Goal: Find specific page/section: Find specific page/section

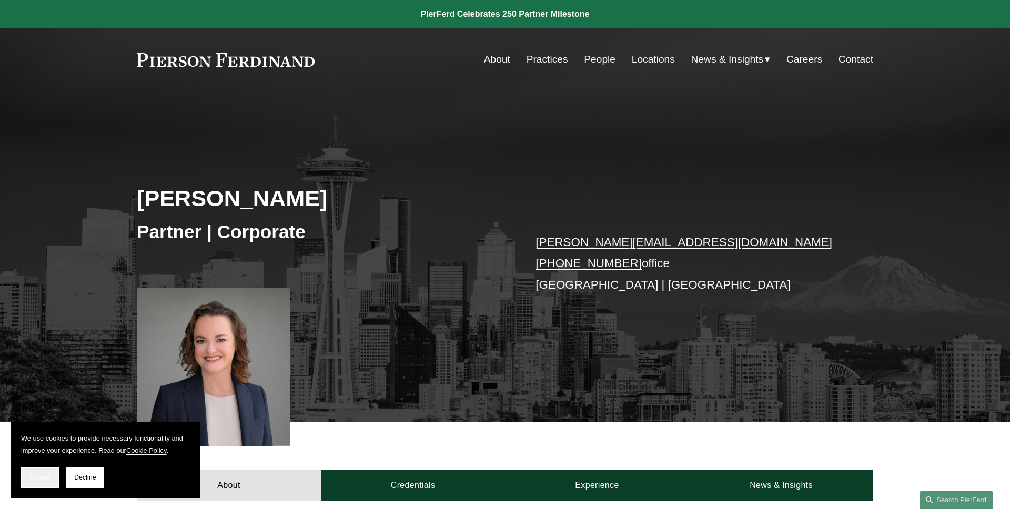
click at [40, 474] on span "Accept" at bounding box center [40, 477] width 20 height 7
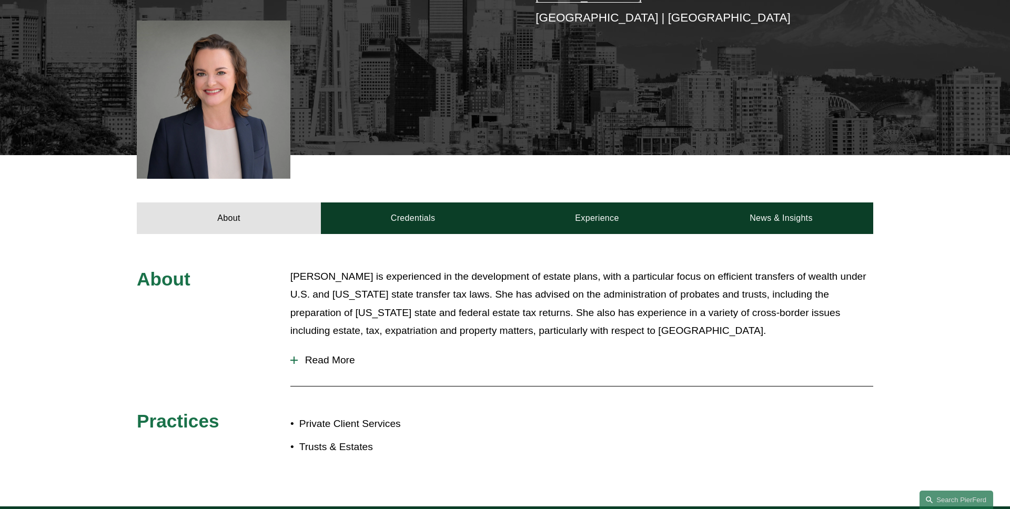
scroll to position [317, 0]
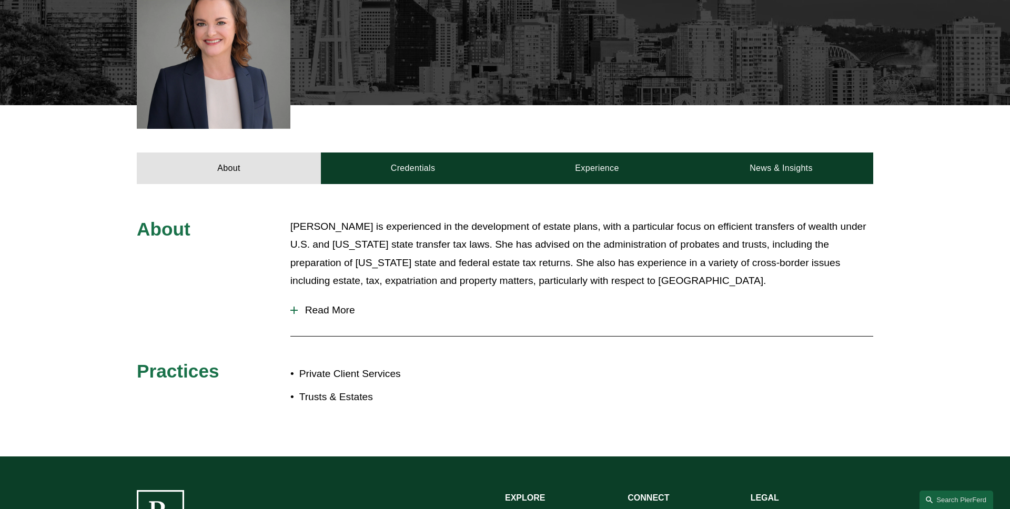
click at [351, 310] on span "Read More" at bounding box center [585, 310] width 575 height 12
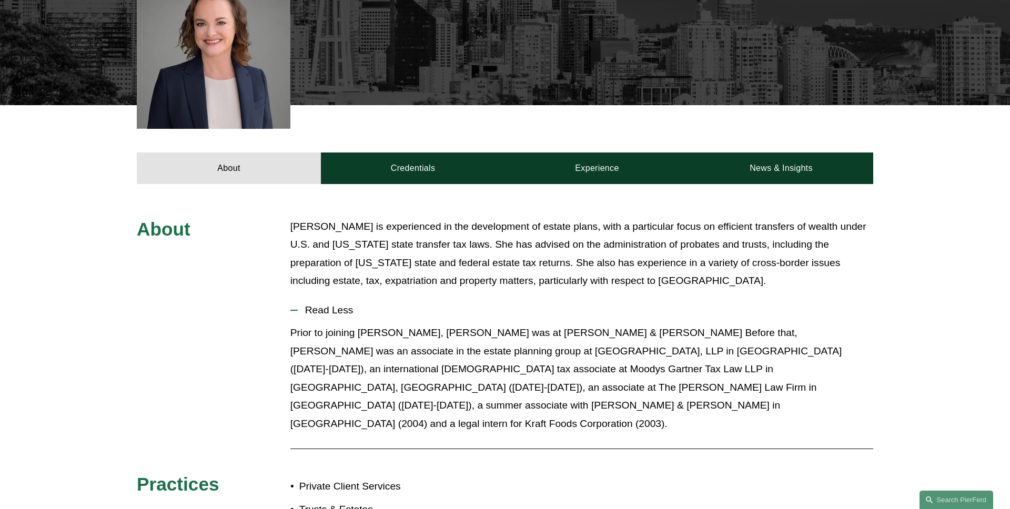
click at [351, 310] on span "Read Less" at bounding box center [585, 310] width 575 height 12
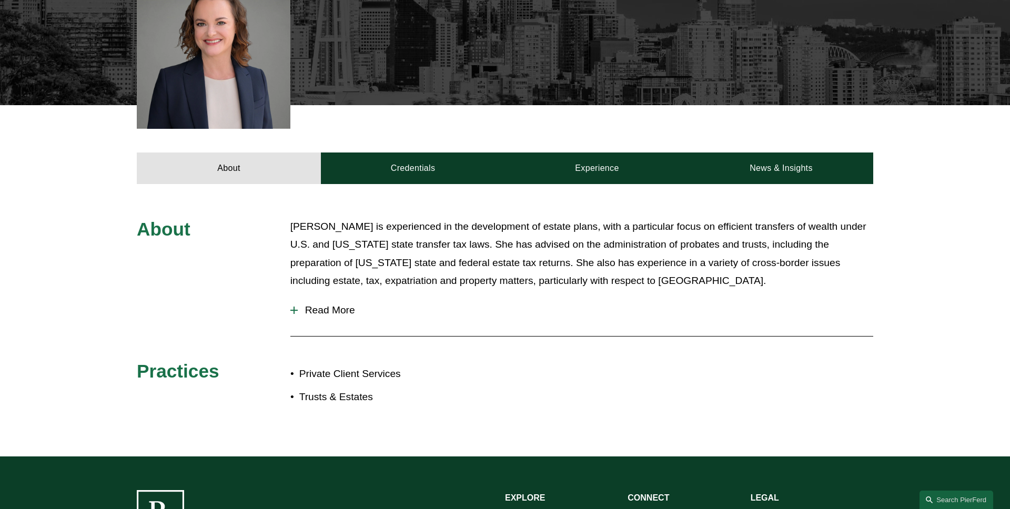
scroll to position [274, 0]
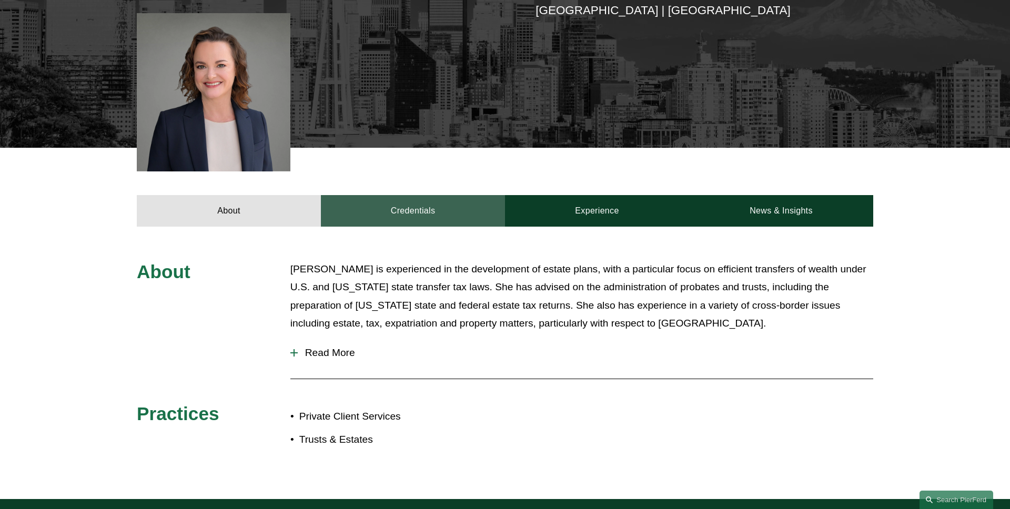
click at [422, 208] on link "Credentials" at bounding box center [413, 211] width 184 height 32
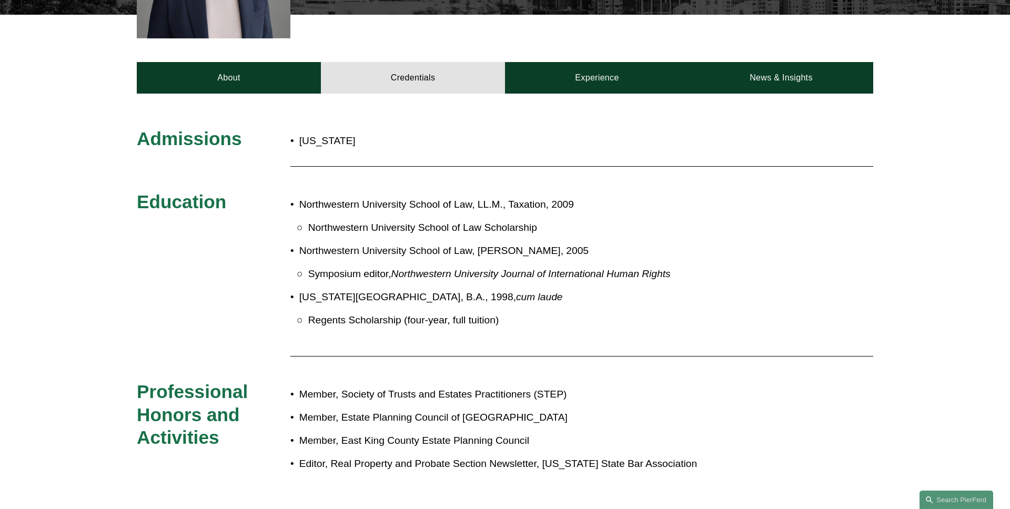
scroll to position [383, 0]
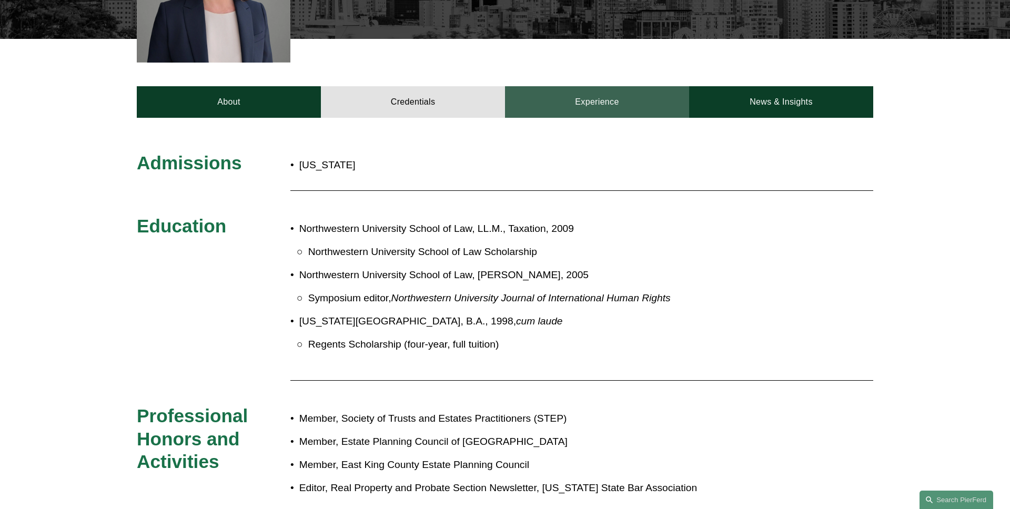
click at [576, 105] on link "Experience" at bounding box center [597, 102] width 184 height 32
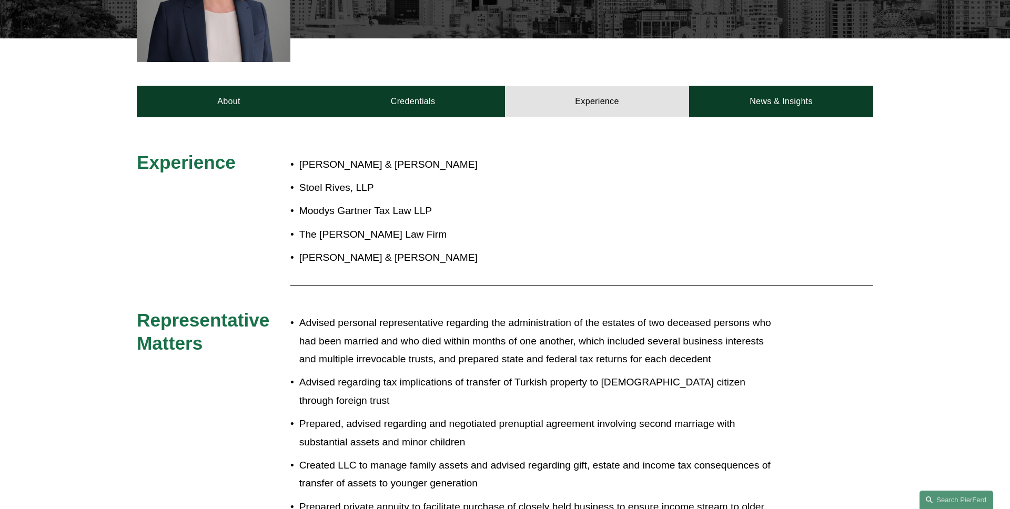
scroll to position [348, 0]
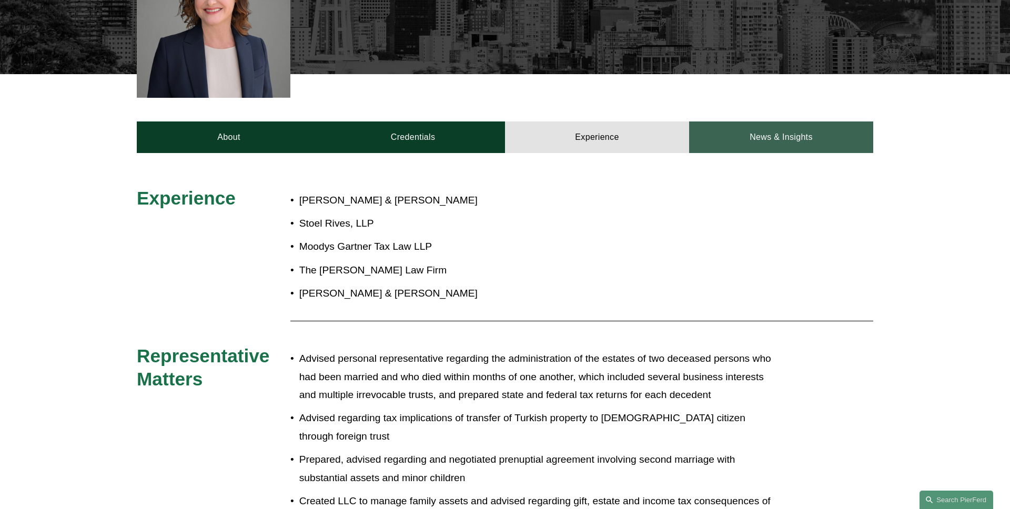
click at [778, 142] on link "News & Insights" at bounding box center [781, 137] width 184 height 32
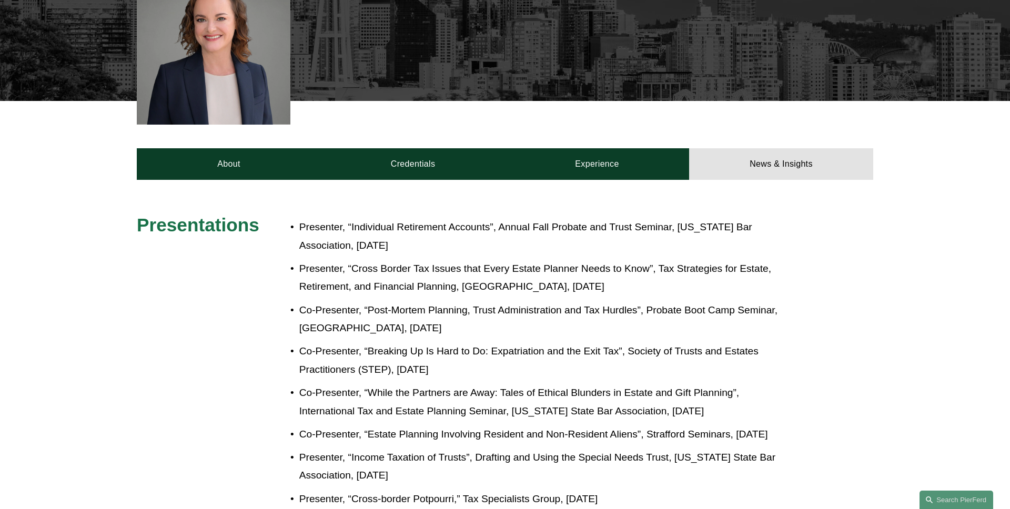
scroll to position [257, 0]
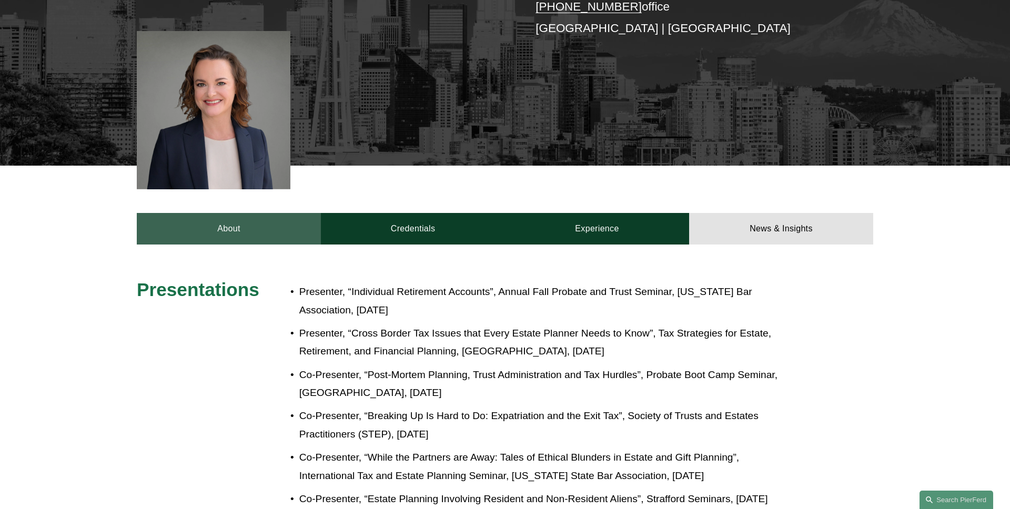
click at [209, 218] on link "About" at bounding box center [229, 229] width 184 height 32
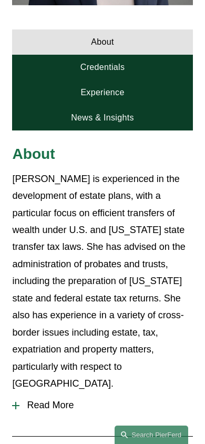
scroll to position [438, 0]
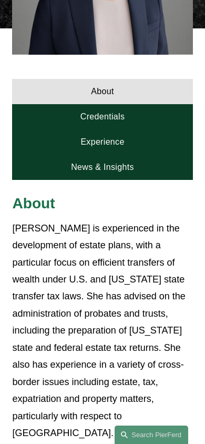
click at [138, 104] on link "Credentials" at bounding box center [102, 116] width 180 height 25
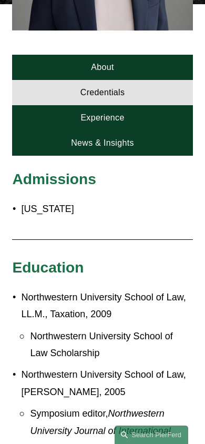
scroll to position [460, 0]
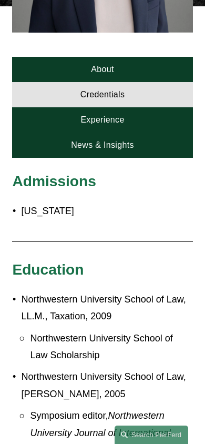
click at [129, 107] on link "Experience" at bounding box center [102, 119] width 180 height 25
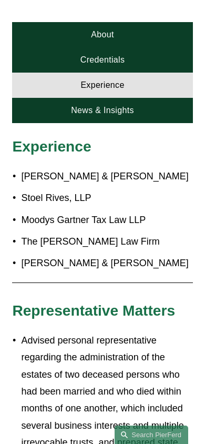
scroll to position [469, 0]
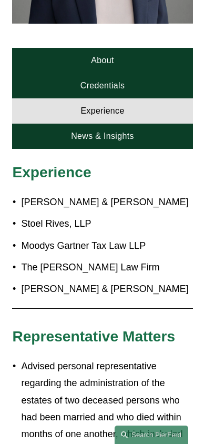
click at [138, 124] on link "News & Insights" at bounding box center [102, 136] width 180 height 25
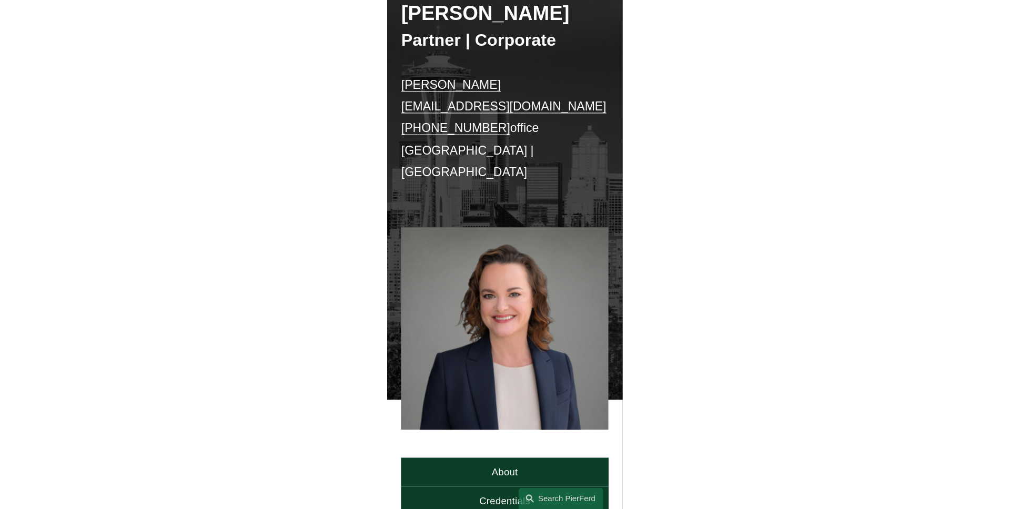
scroll to position [0, 0]
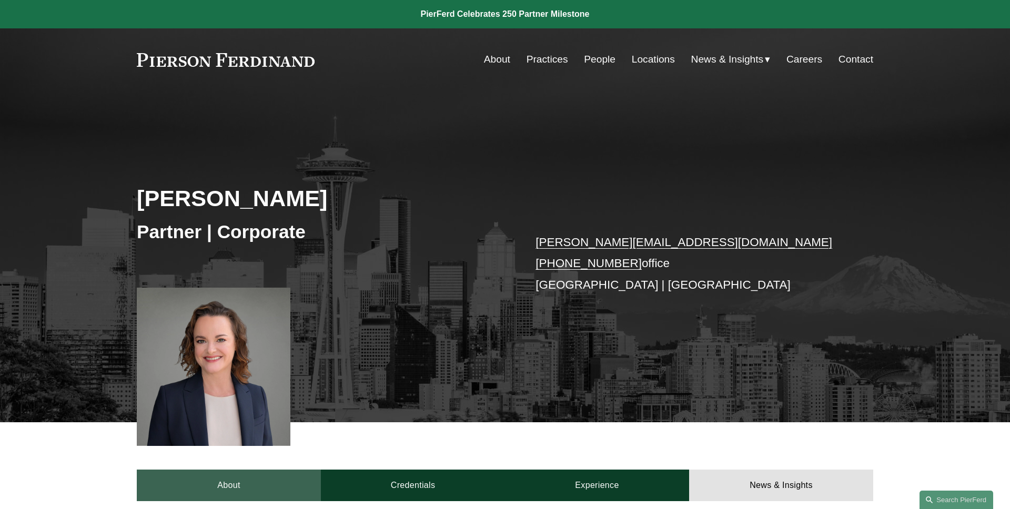
click at [203, 495] on link "About" at bounding box center [229, 486] width 184 height 32
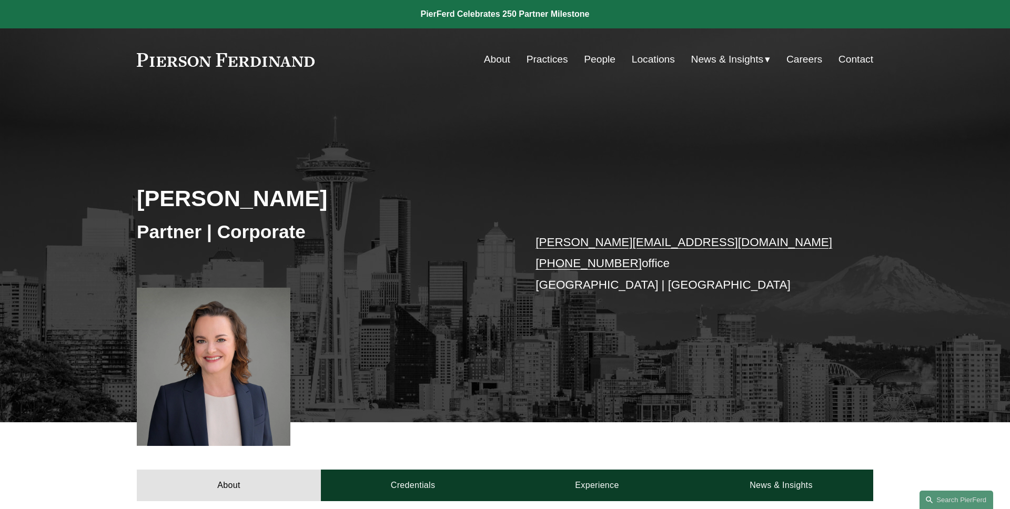
click at [278, 151] on div "Kristina M. Ash Partner | Corporate kristina.ash@pierferd.com +1.425.216.9630 o…" at bounding box center [505, 271] width 1010 height 301
click at [654, 59] on link "Locations" at bounding box center [653, 59] width 43 height 20
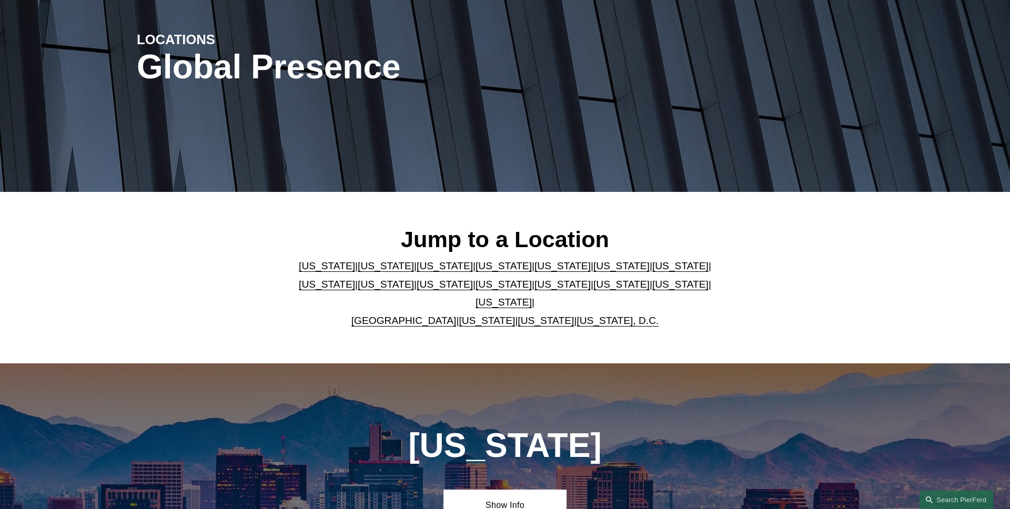
scroll to position [290, 0]
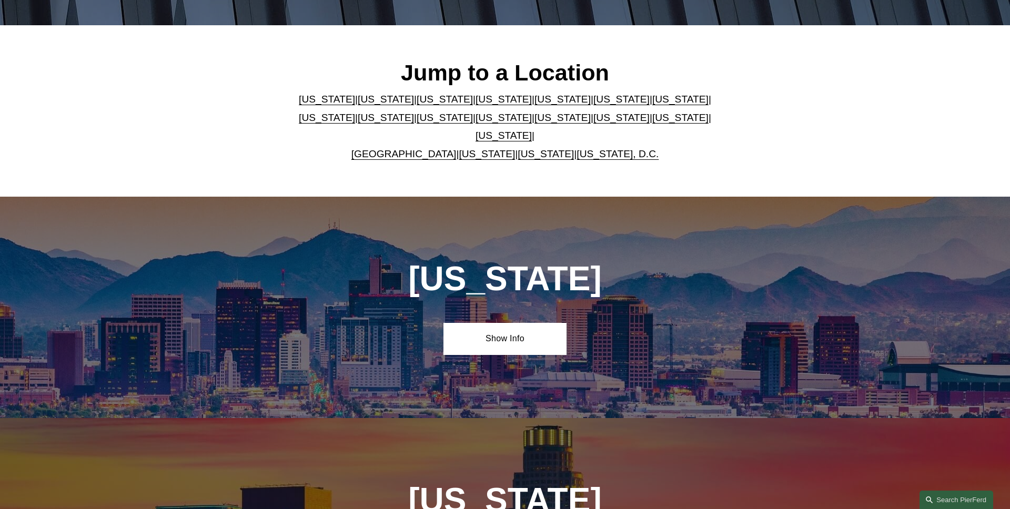
click at [534, 148] on link "[US_STATE]" at bounding box center [545, 153] width 56 height 11
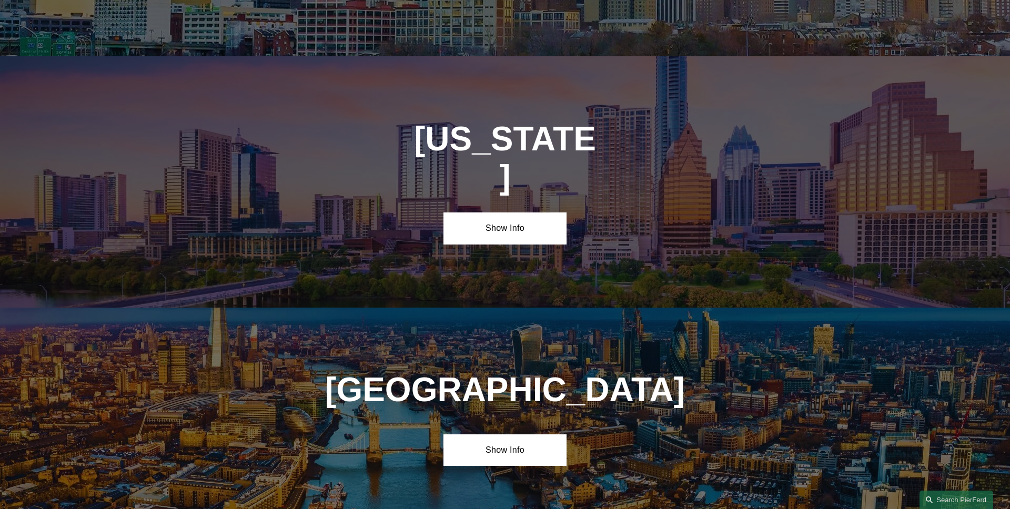
scroll to position [3616, 0]
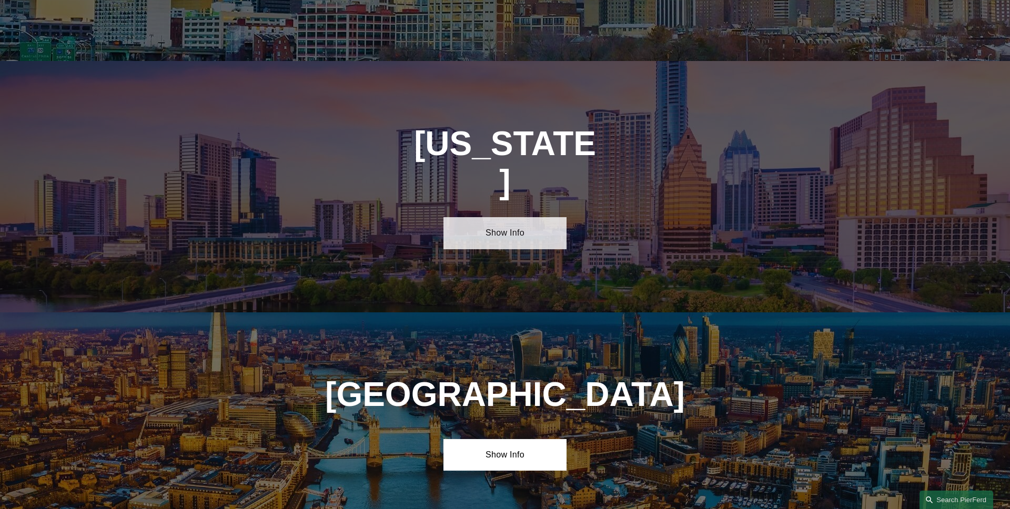
click at [528, 217] on link "Show Info" at bounding box center [504, 233] width 123 height 32
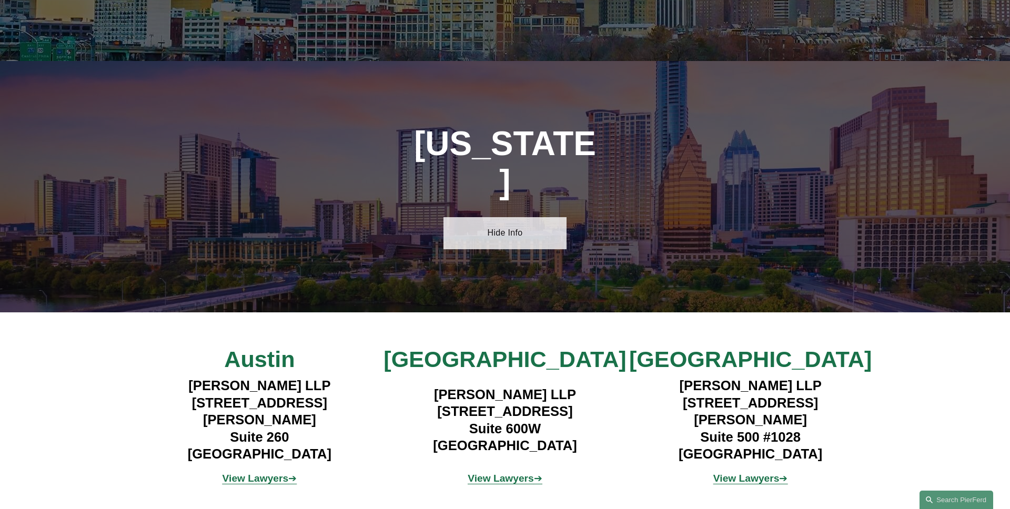
click at [528, 217] on link "Hide Info" at bounding box center [504, 233] width 123 height 32
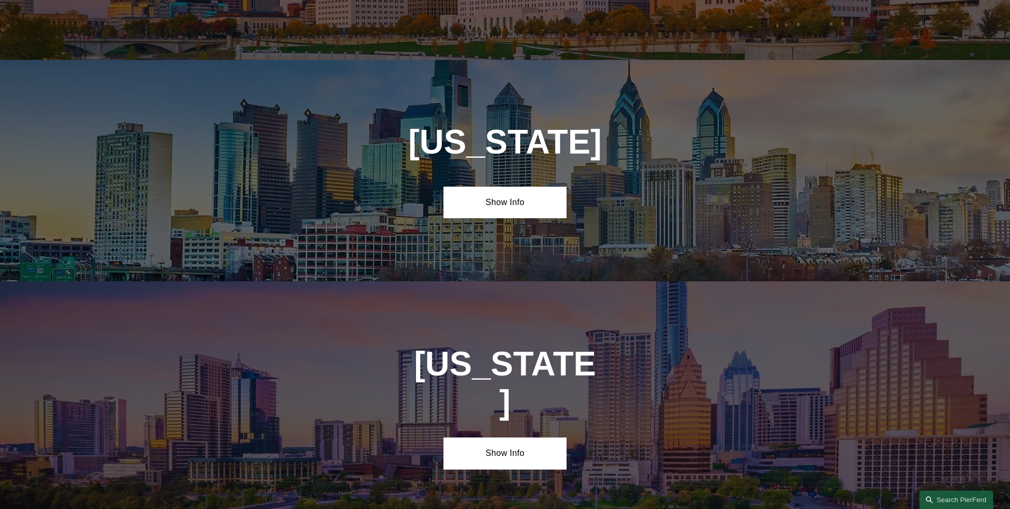
scroll to position [3385, 0]
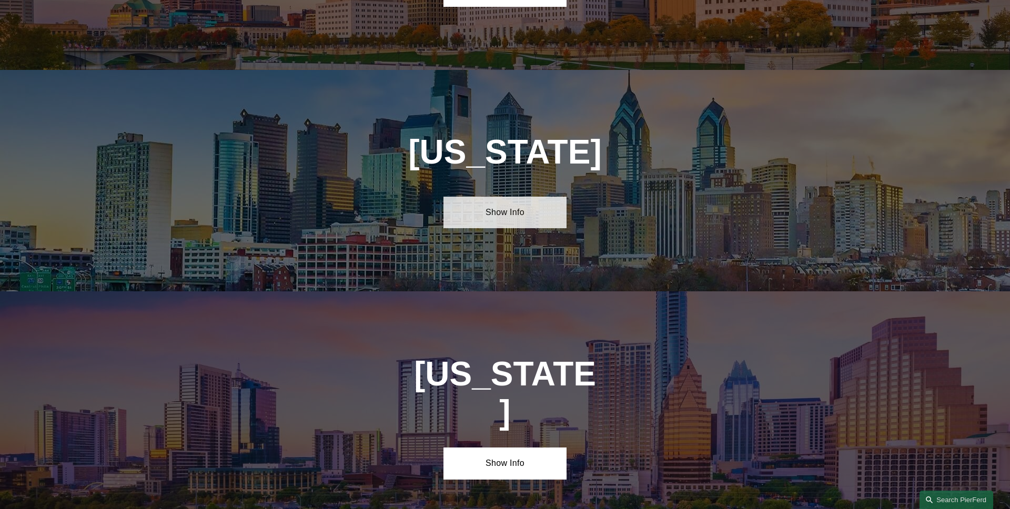
click at [511, 197] on link "Show Info" at bounding box center [504, 213] width 123 height 32
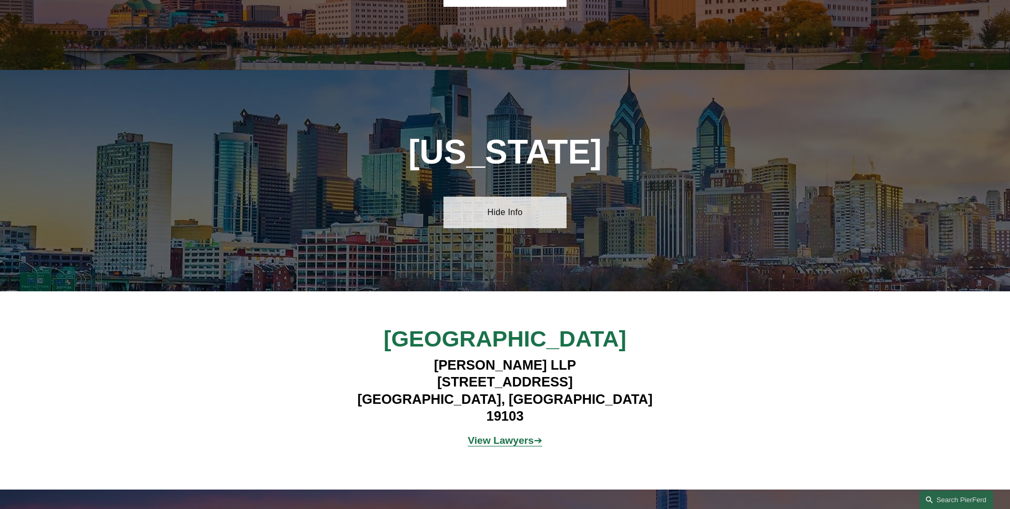
click at [511, 197] on link "Hide Info" at bounding box center [504, 213] width 123 height 32
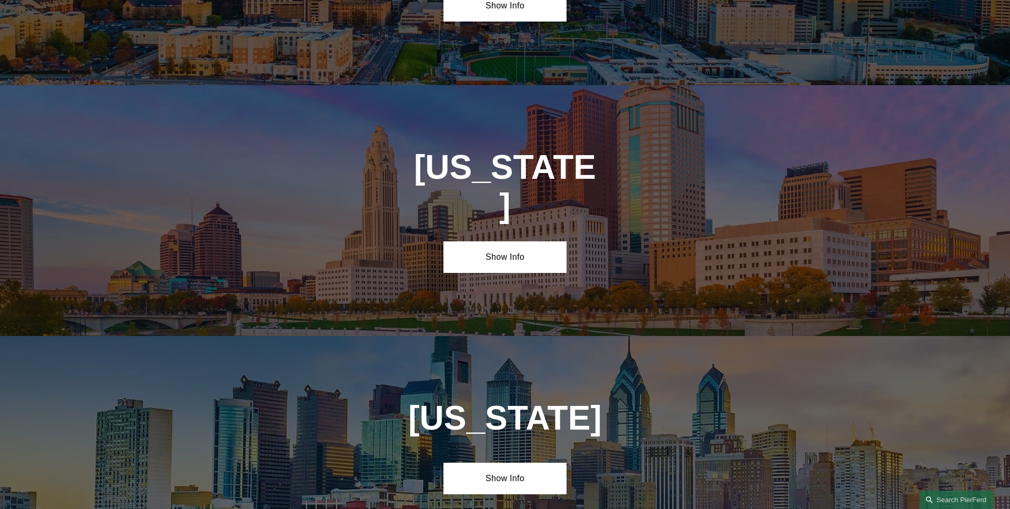
scroll to position [3108, 0]
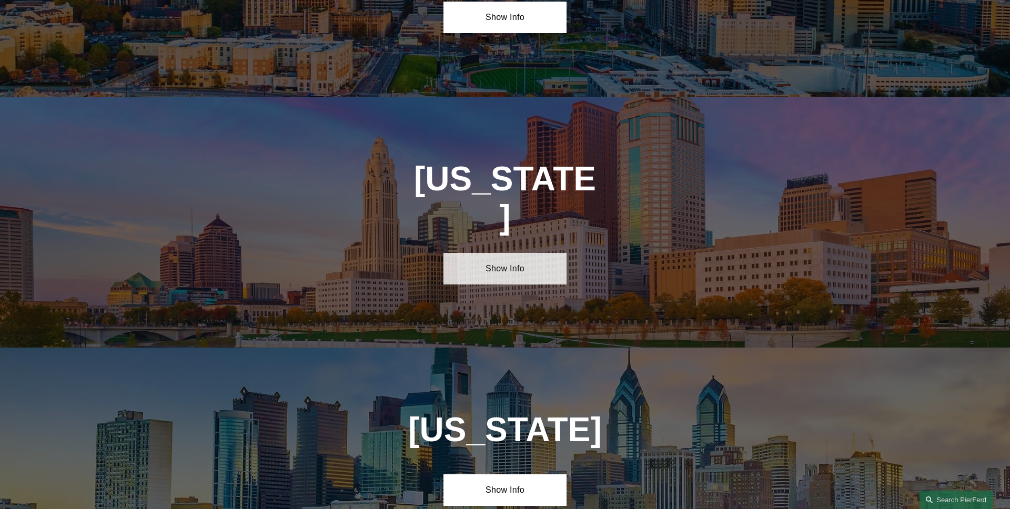
click at [507, 253] on link "Show Info" at bounding box center [504, 269] width 123 height 32
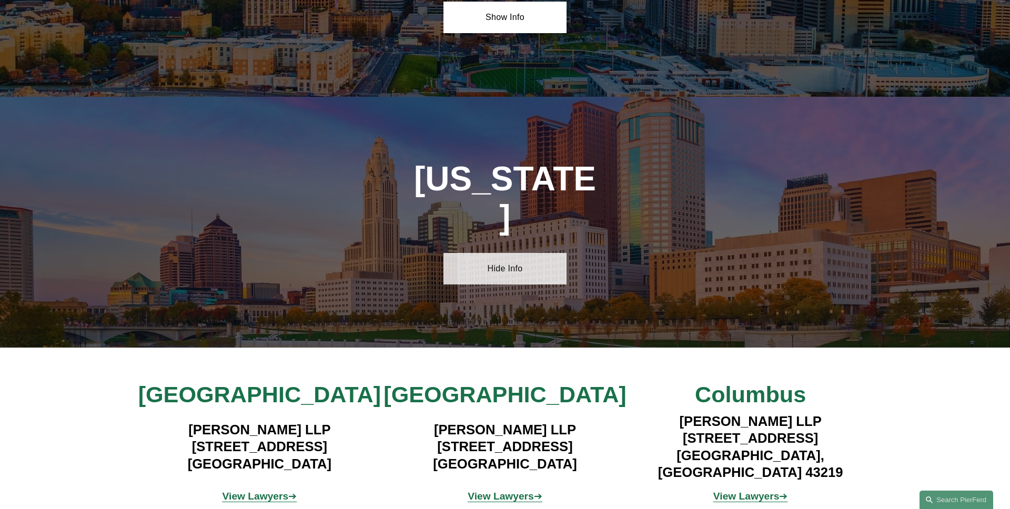
click at [507, 253] on link "Hide Info" at bounding box center [504, 269] width 123 height 32
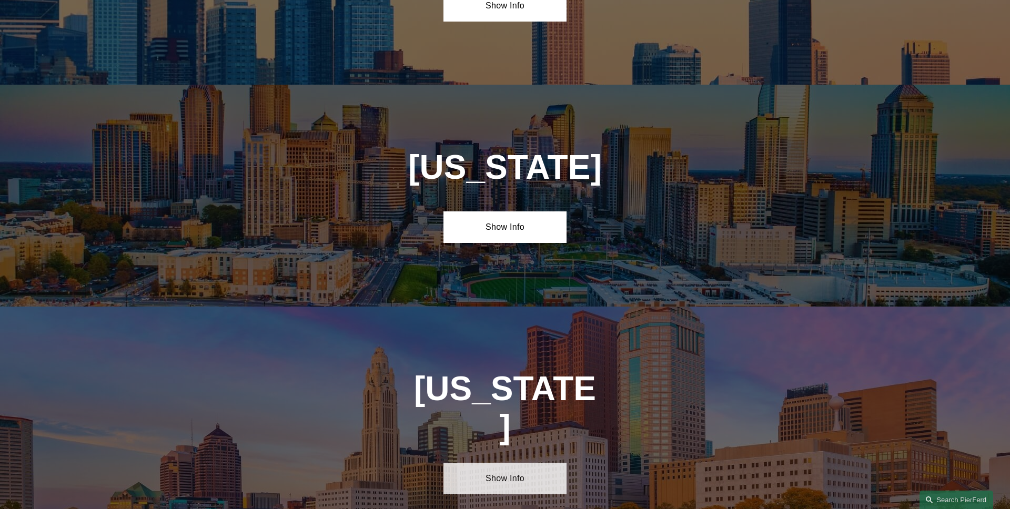
scroll to position [2896, 0]
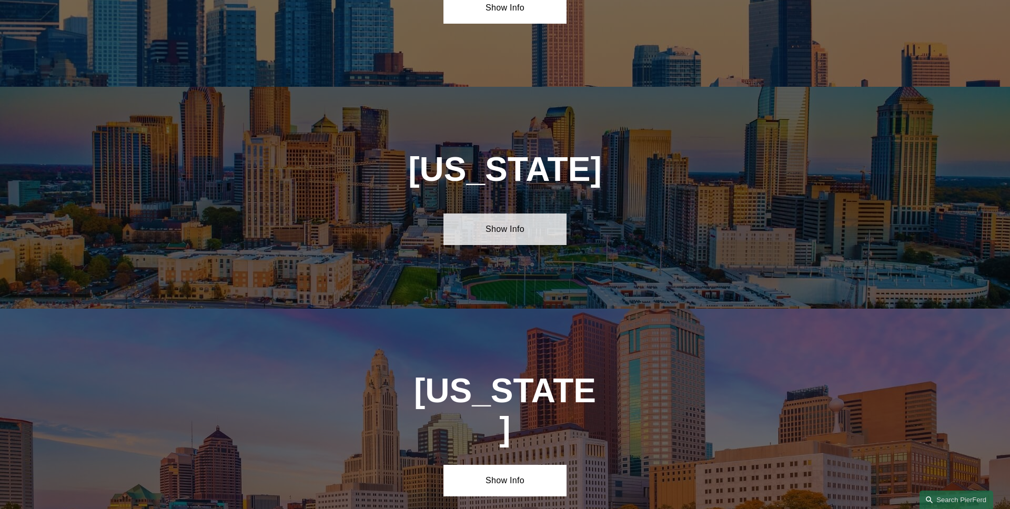
click at [510, 213] on link "Show Info" at bounding box center [504, 229] width 123 height 32
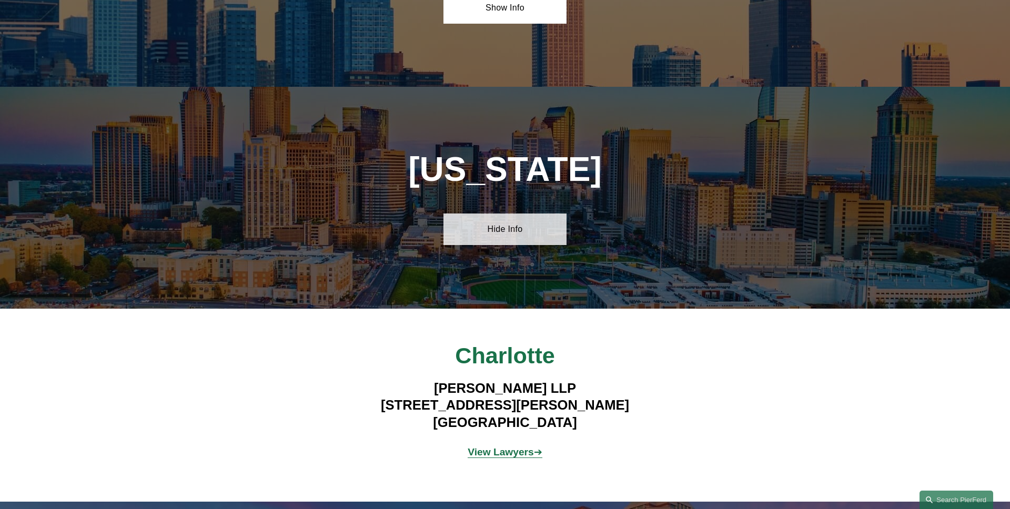
click at [510, 213] on link "Hide Info" at bounding box center [504, 229] width 123 height 32
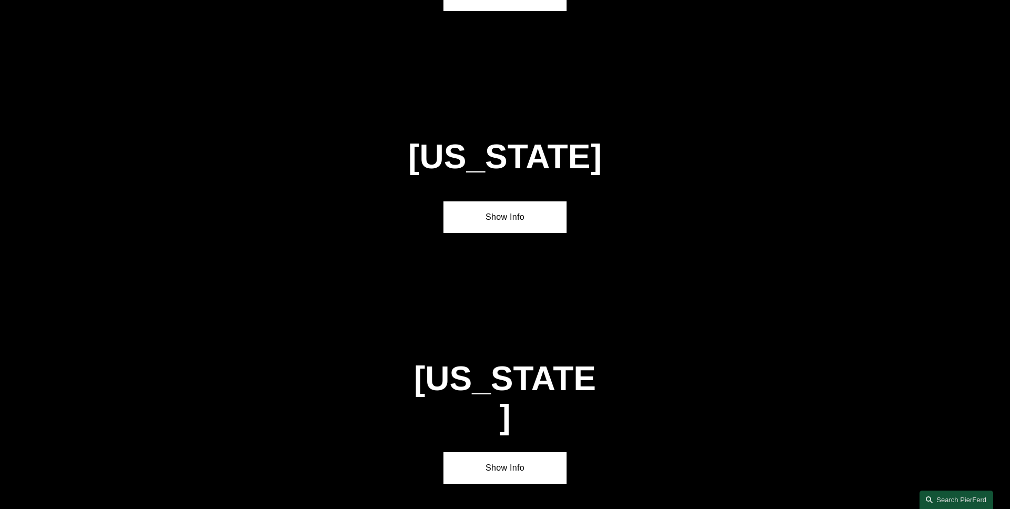
scroll to position [1297, 0]
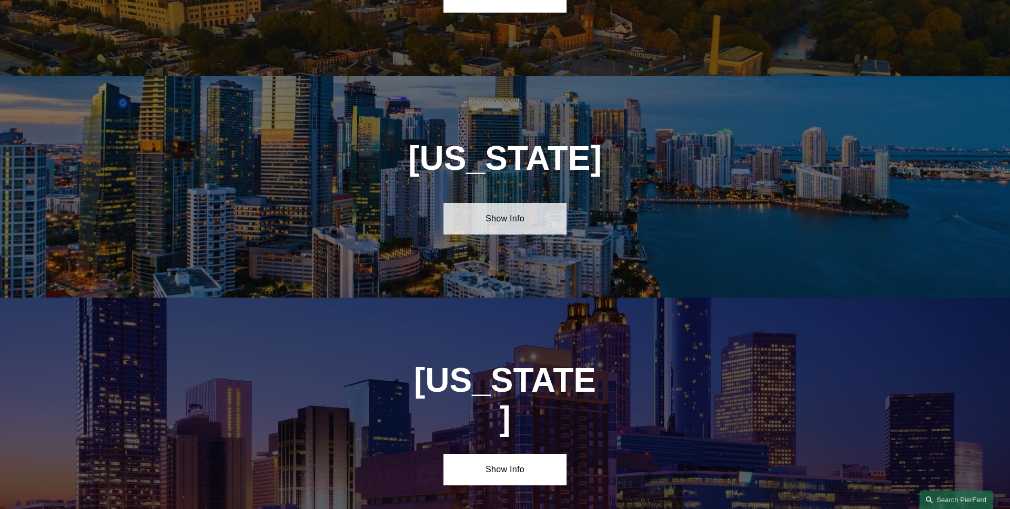
click at [518, 214] on link "Show Info" at bounding box center [504, 219] width 123 height 32
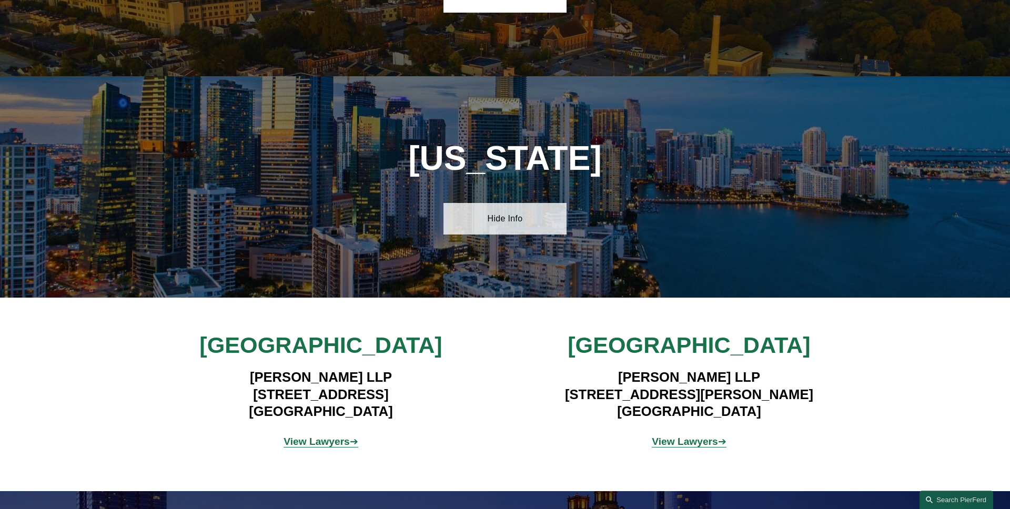
click at [481, 223] on link "Hide Info" at bounding box center [504, 219] width 123 height 32
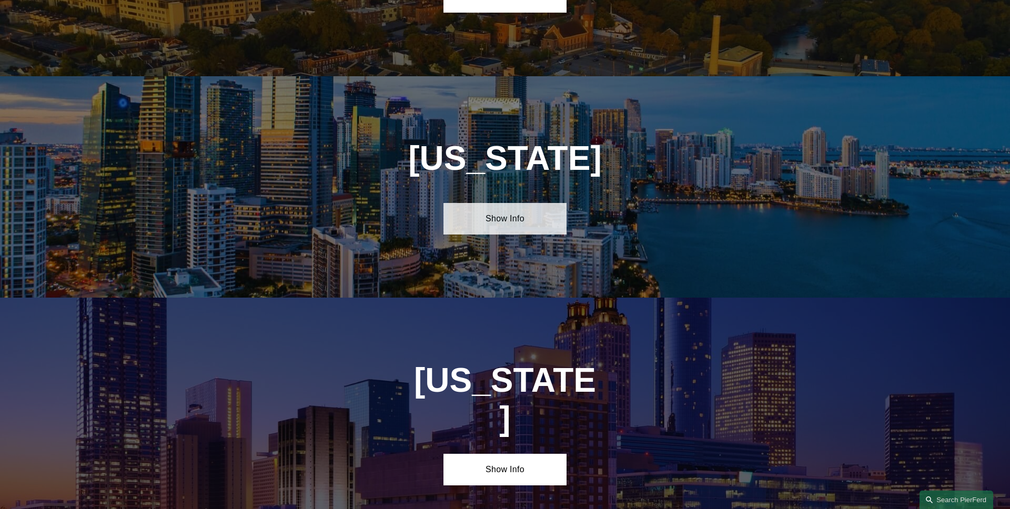
click at [478, 222] on link "Show Info" at bounding box center [504, 219] width 123 height 32
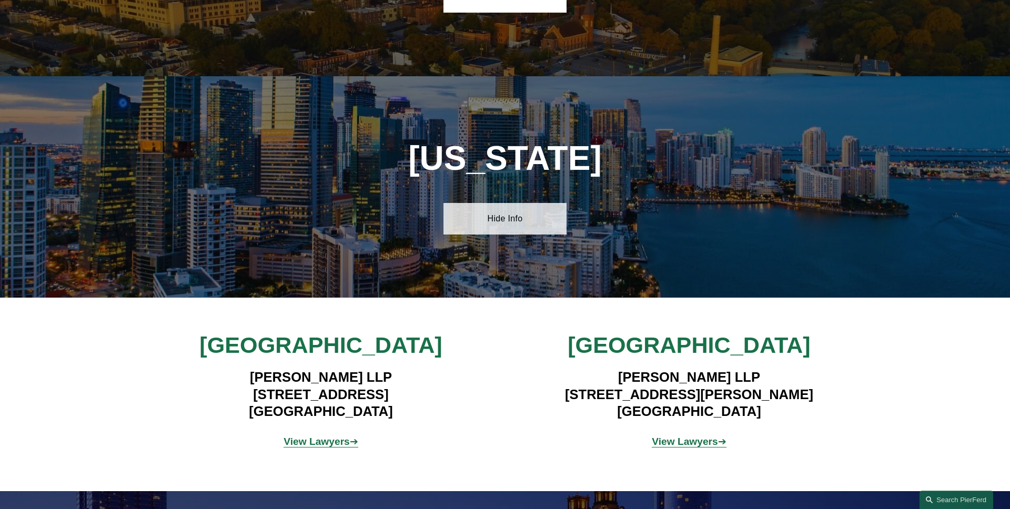
click at [478, 222] on link "Hide Info" at bounding box center [504, 219] width 123 height 32
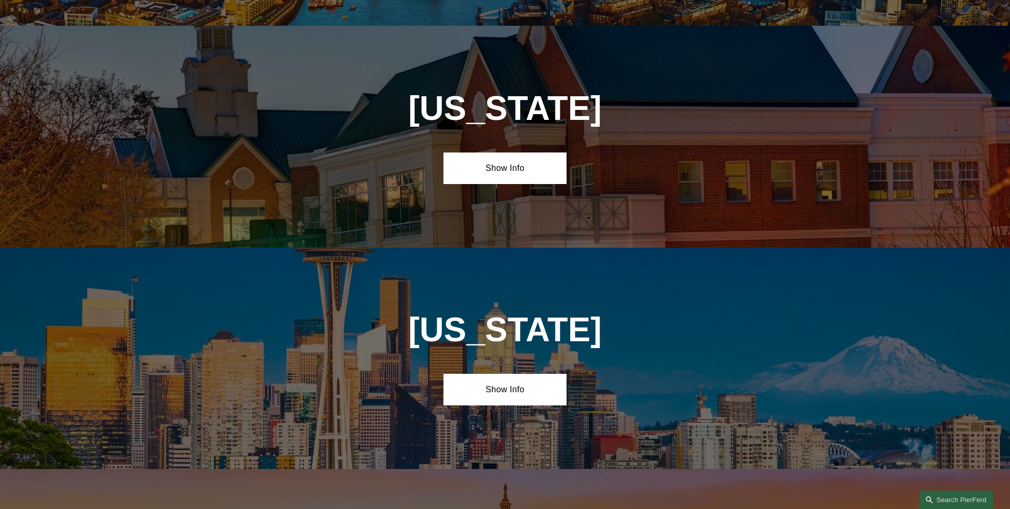
scroll to position [4158, 0]
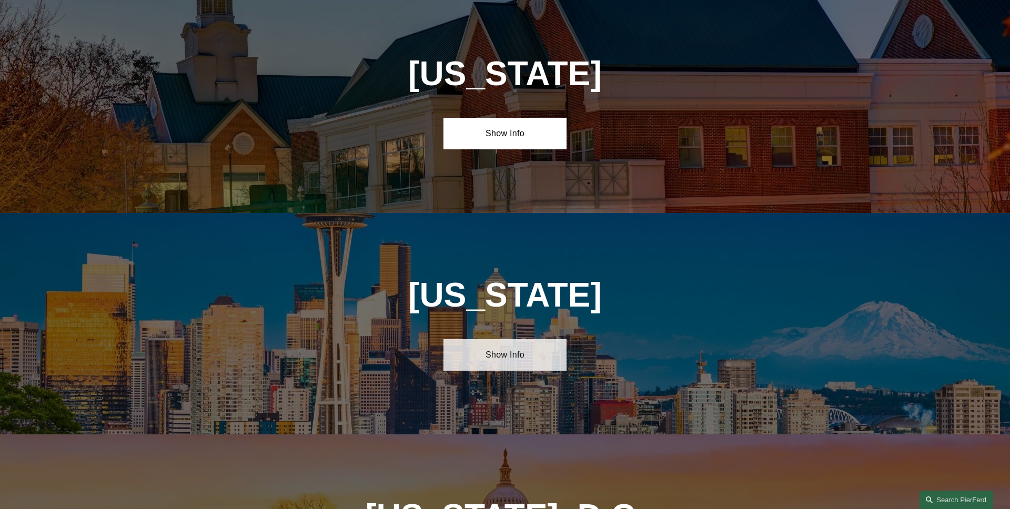
click at [480, 339] on link "Show Info" at bounding box center [504, 355] width 123 height 32
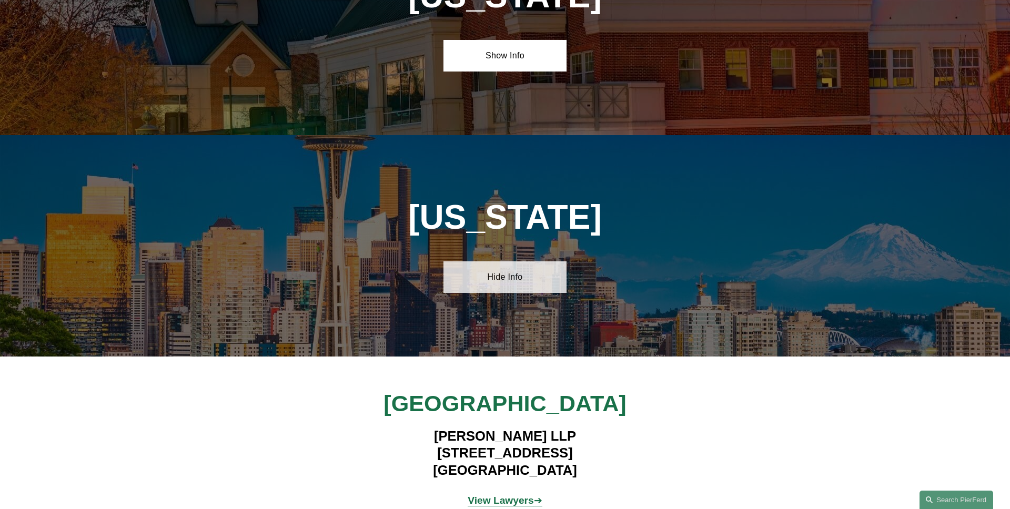
scroll to position [4249, 0]
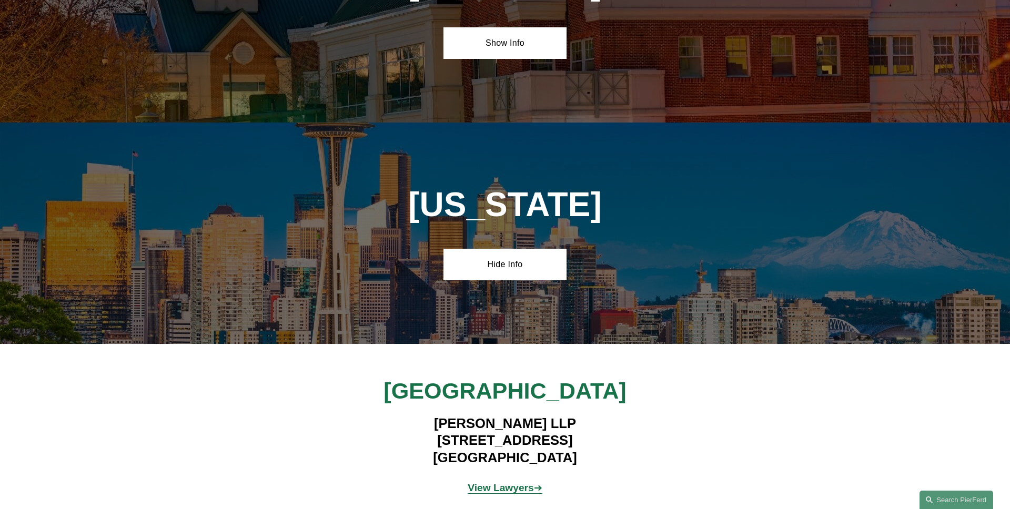
click at [506, 482] on strong "View Lawyers" at bounding box center [500, 487] width 66 height 11
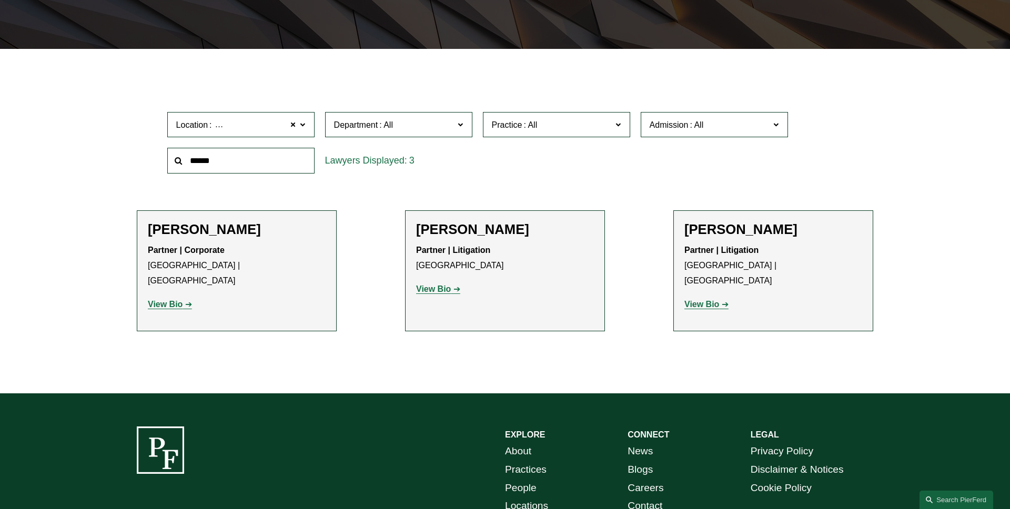
scroll to position [239, 0]
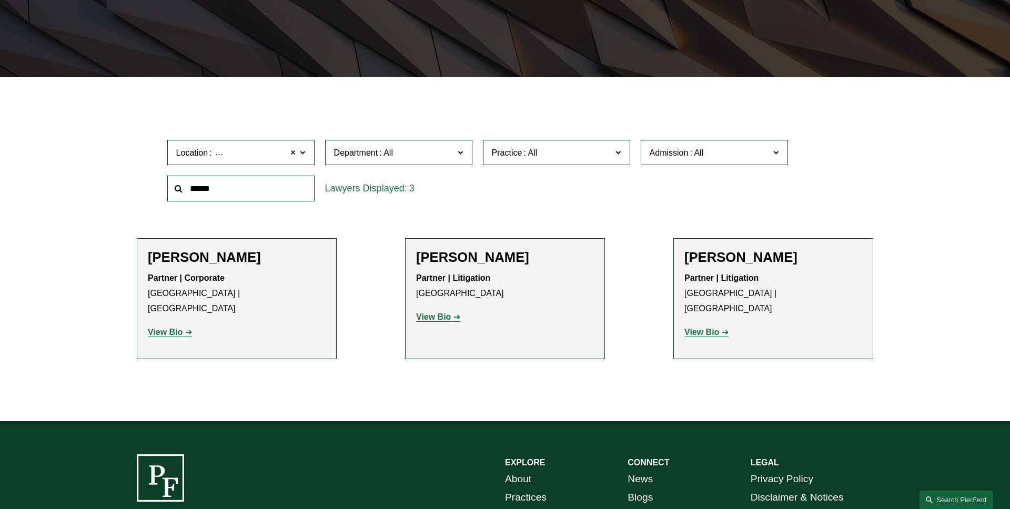
click at [293, 152] on span at bounding box center [293, 153] width 6 height 14
